Goal: Transaction & Acquisition: Purchase product/service

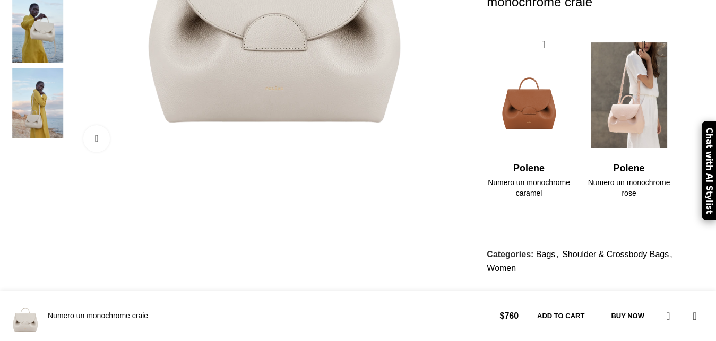
scroll to position [453, 0]
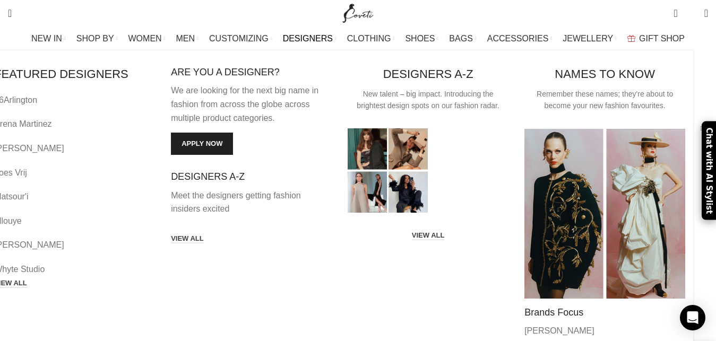
click at [306, 42] on span "DESIGNERS" at bounding box center [308, 38] width 50 height 10
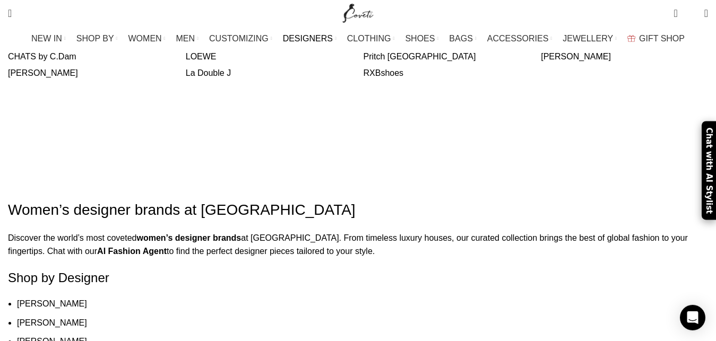
scroll to position [454, 0]
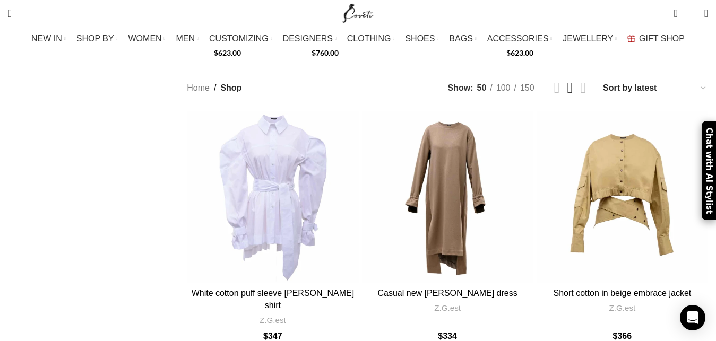
scroll to position [758, 0]
